Goal: Information Seeking & Learning: Learn about a topic

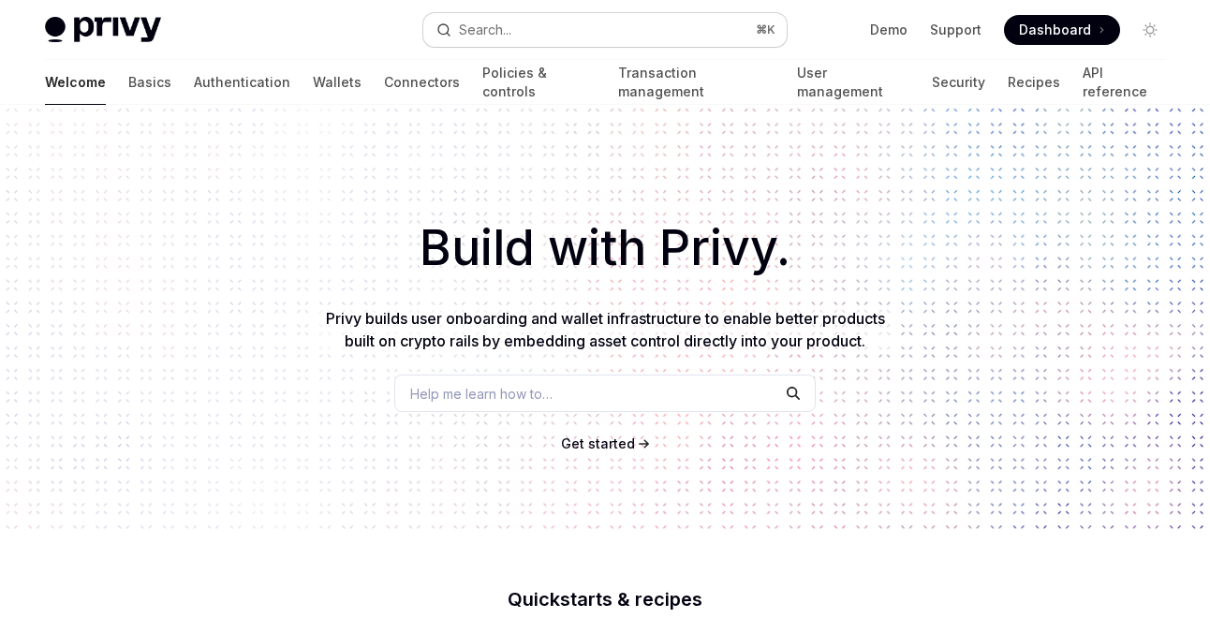
click at [672, 25] on button "Search... ⌘ K" at bounding box center [604, 30] width 363 height 34
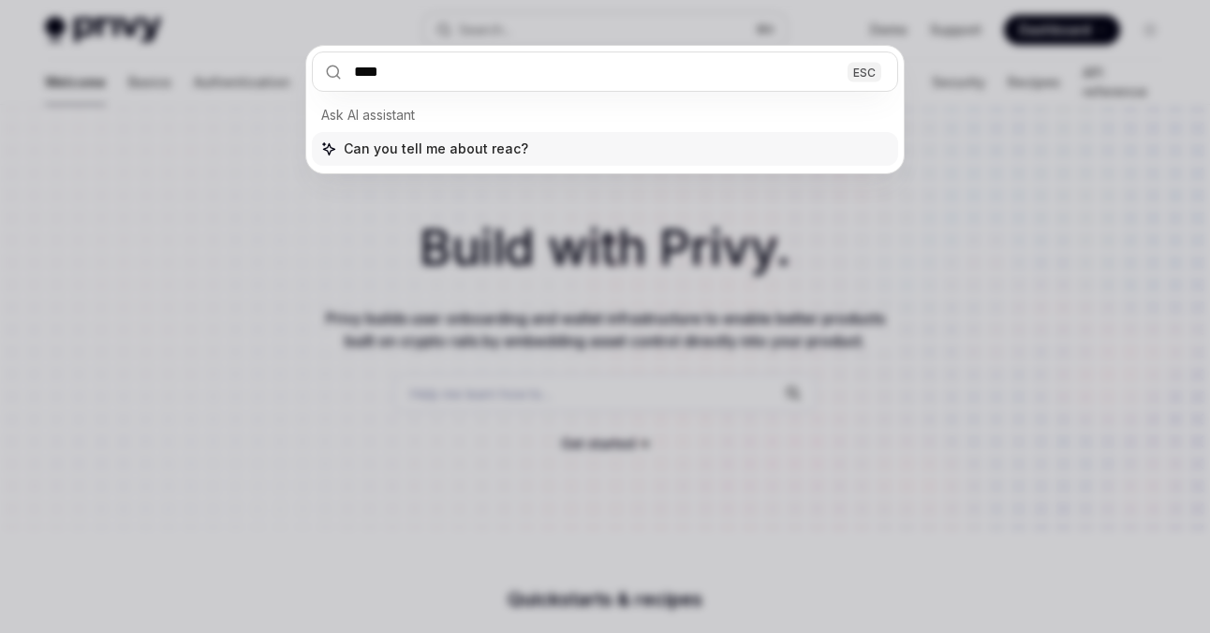
type input "*****"
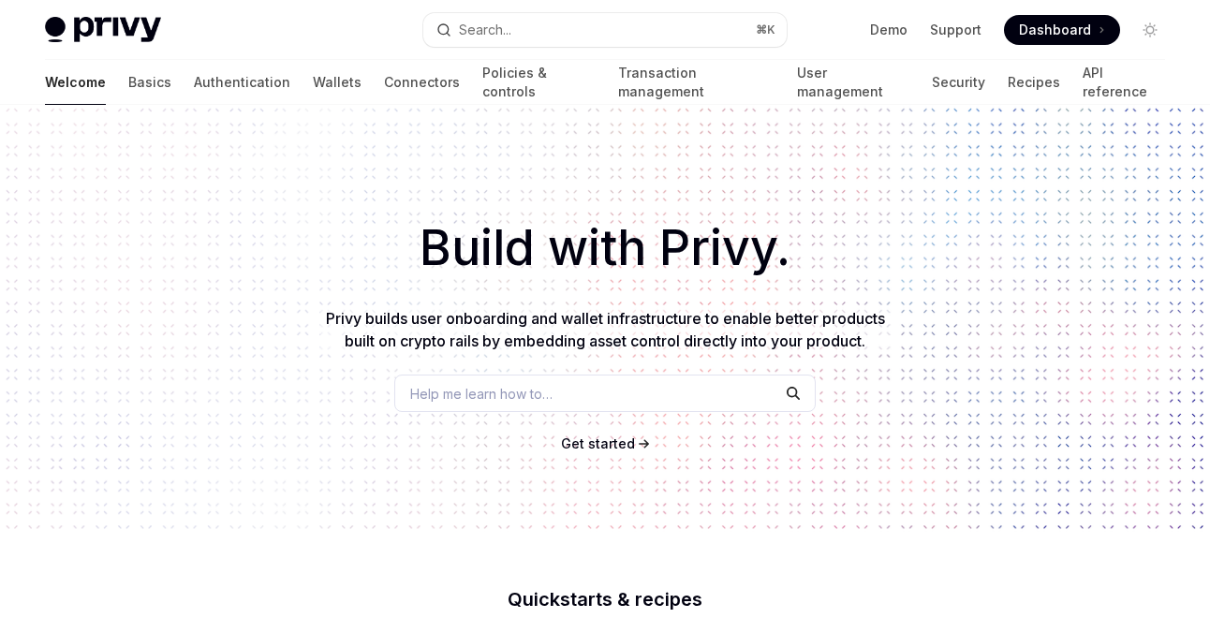
type textarea "*"
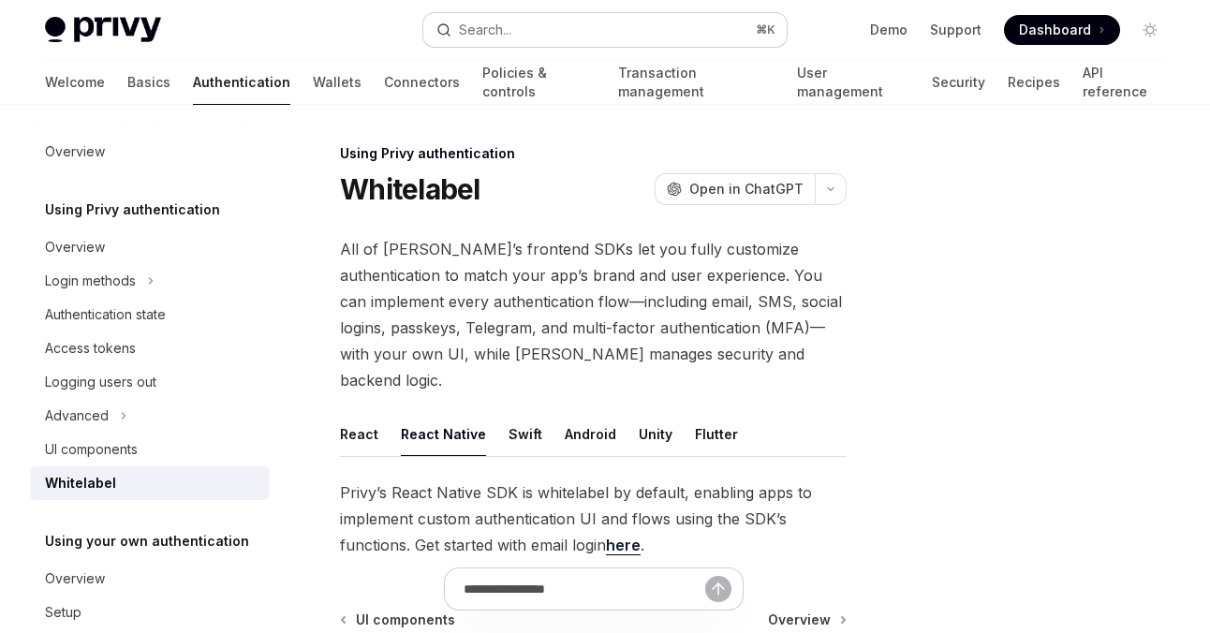
click at [518, 42] on button "Search... ⌘ K" at bounding box center [604, 30] width 363 height 34
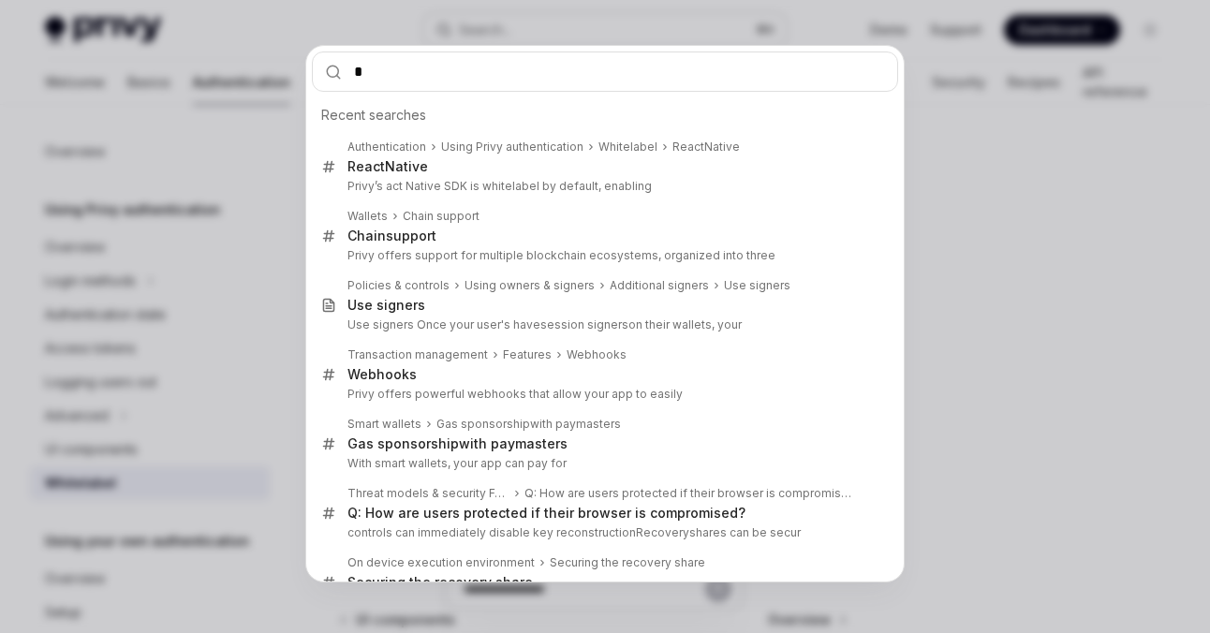
type input "**"
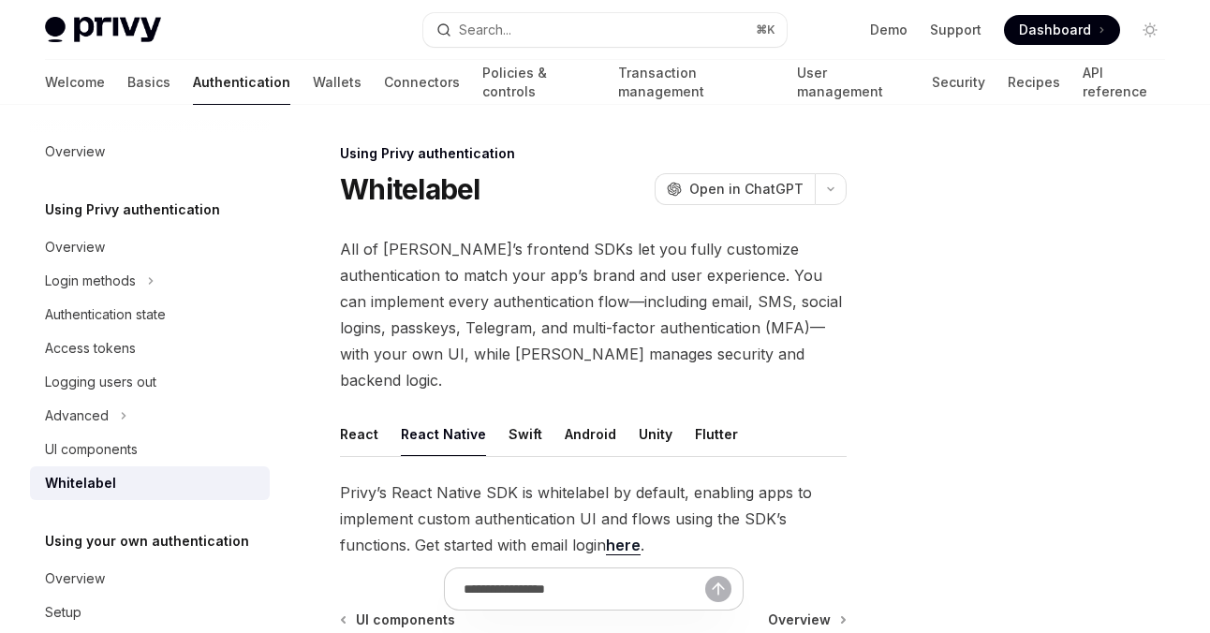
type textarea "*"
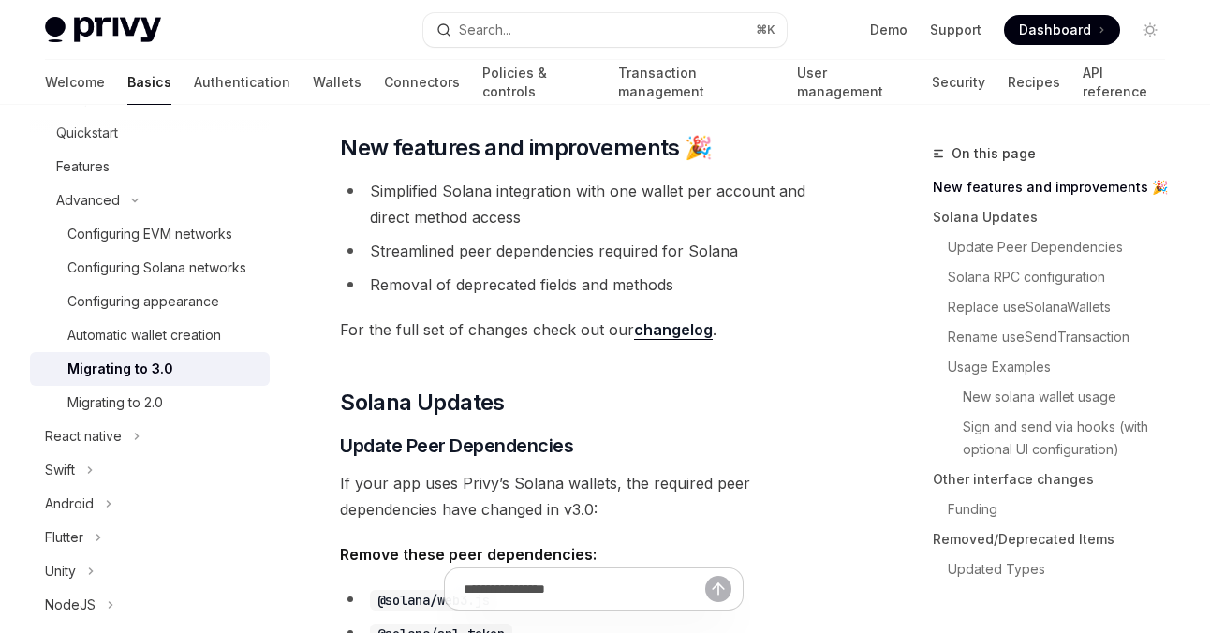
scroll to position [309, 0]
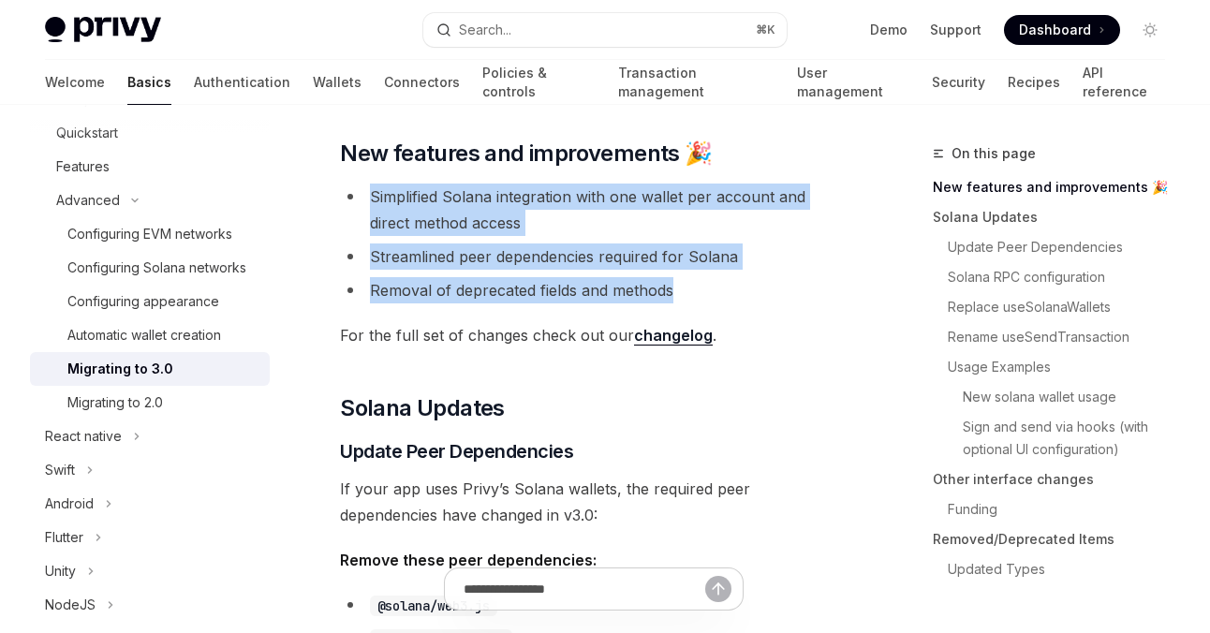
drag, startPoint x: 371, startPoint y: 196, endPoint x: 696, endPoint y: 294, distance: 339.5
click at [696, 294] on ul "Simplified Solana integration with one wallet per account and direct method acc…" at bounding box center [593, 244] width 507 height 120
copy ul "Simplified Solana integration with one wallet per account and direct method acc…"
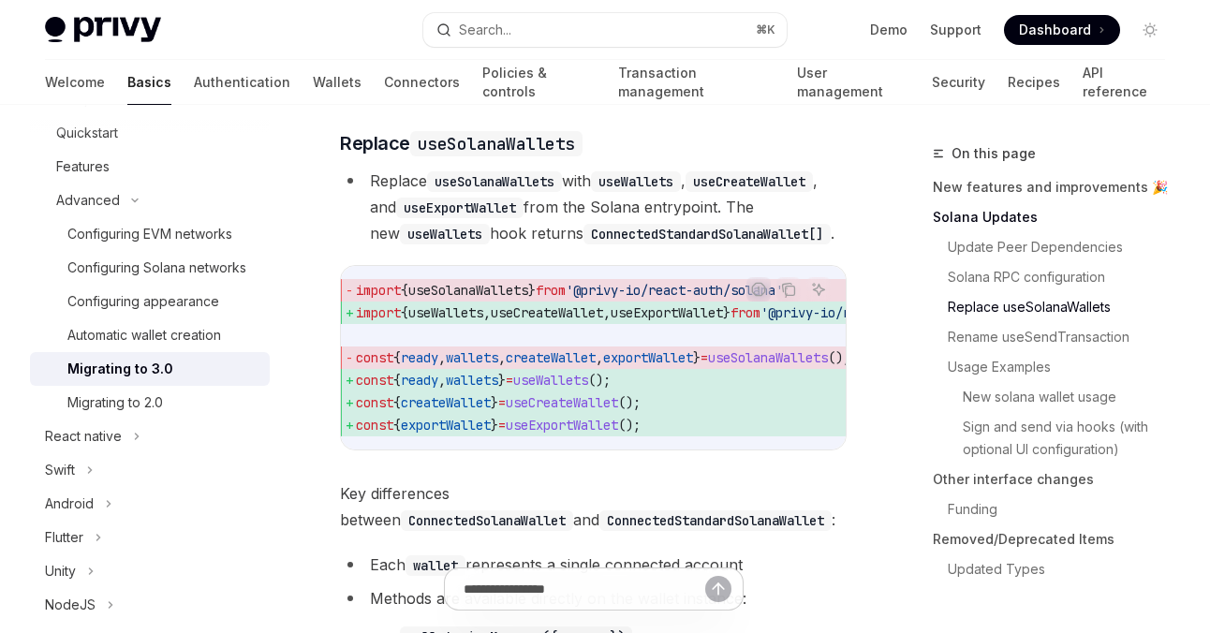
scroll to position [0, 0]
